Goal: Task Accomplishment & Management: Manage account settings

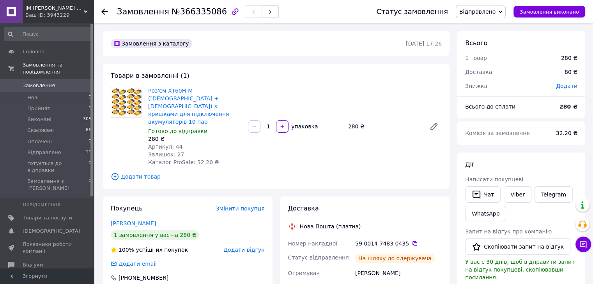
click at [103, 15] on div at bounding box center [104, 12] width 6 height 8
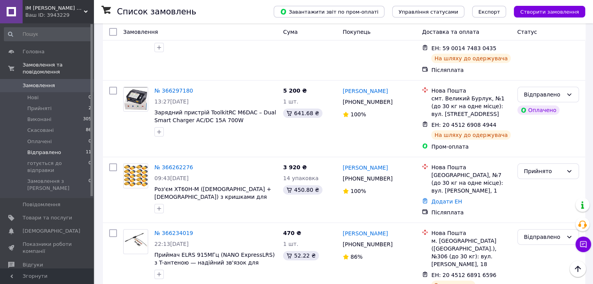
click at [47, 149] on span "Відправлено" at bounding box center [44, 152] width 34 height 7
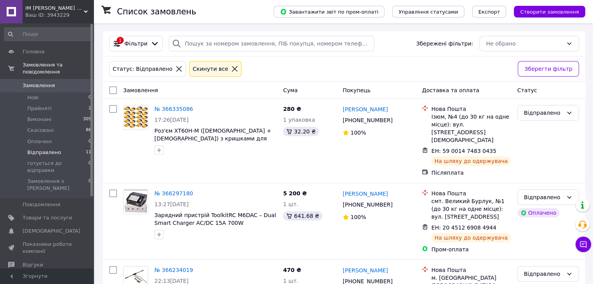
click at [231, 69] on icon at bounding box center [234, 68] width 7 height 7
